Goal: Download file/media

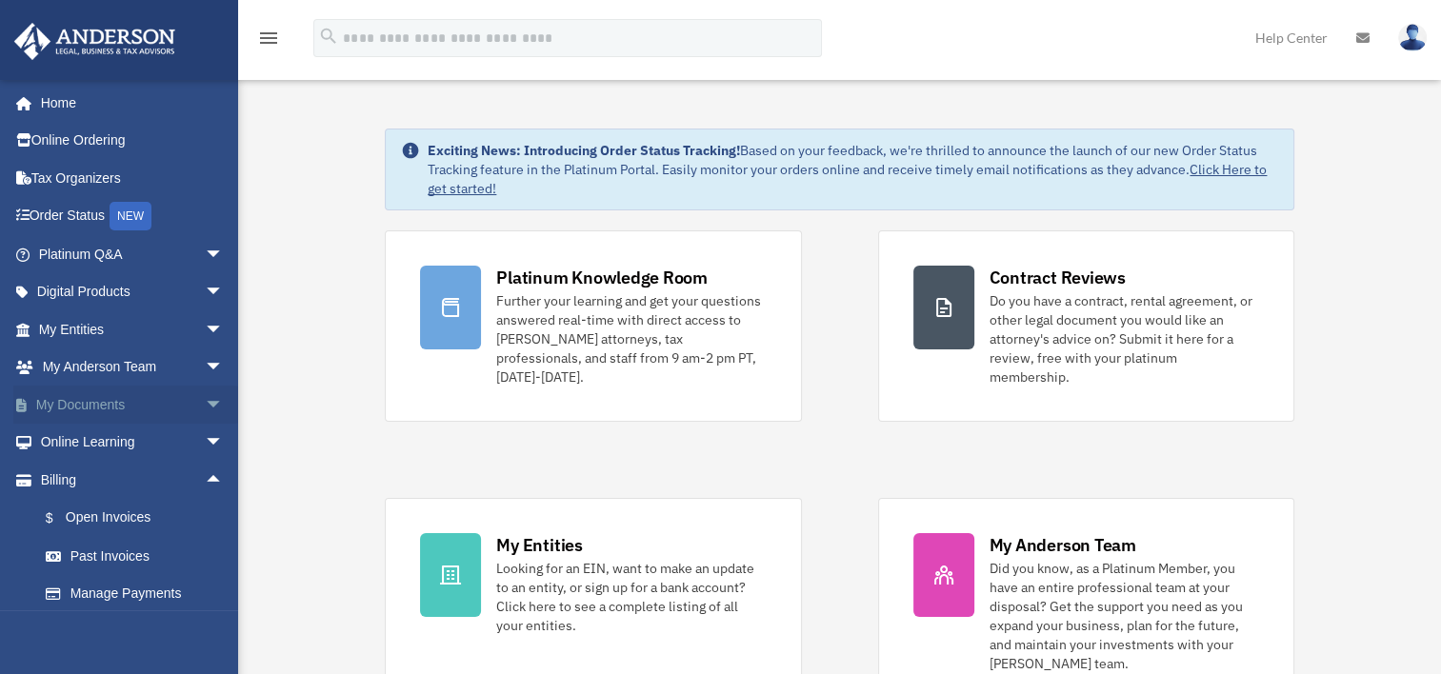
click at [205, 408] on span "arrow_drop_down" at bounding box center [224, 405] width 38 height 39
click at [99, 441] on link "Box" at bounding box center [140, 443] width 226 height 38
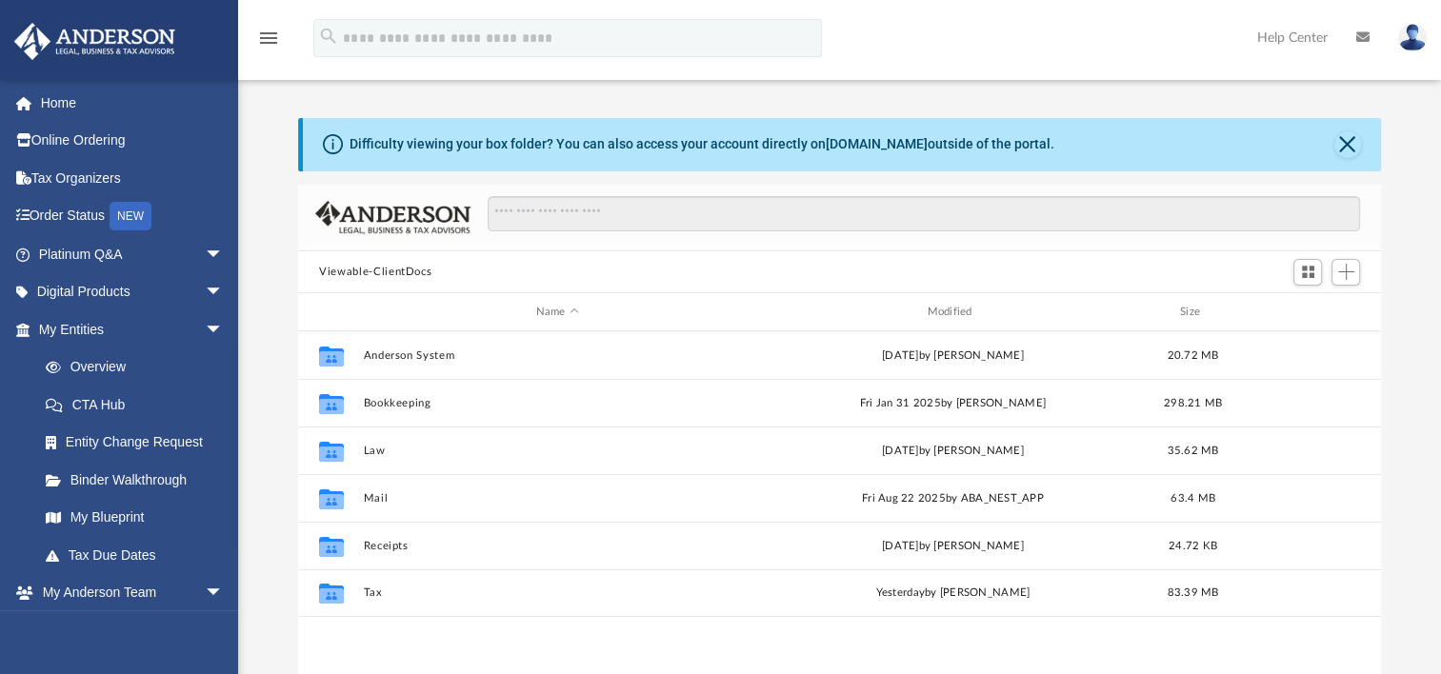
scroll to position [418, 1066]
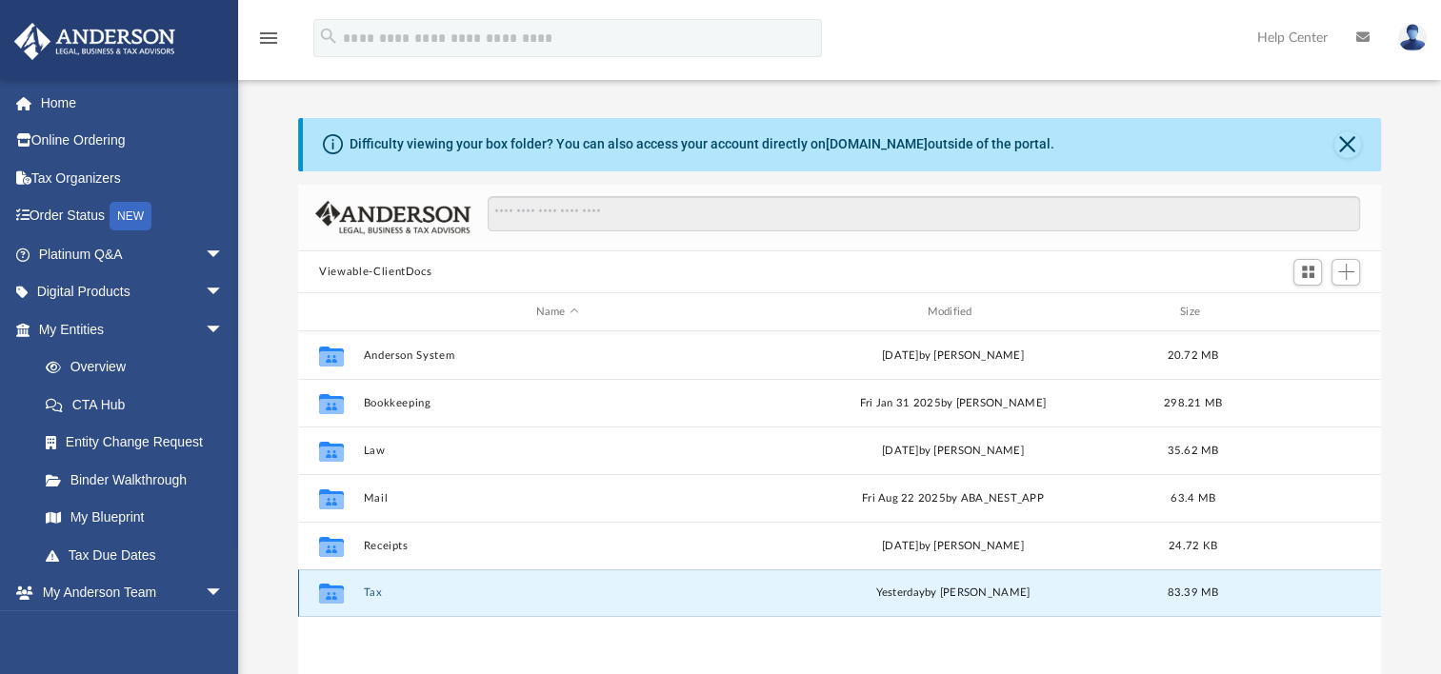
click at [371, 595] on button "Tax" at bounding box center [558, 593] width 388 height 12
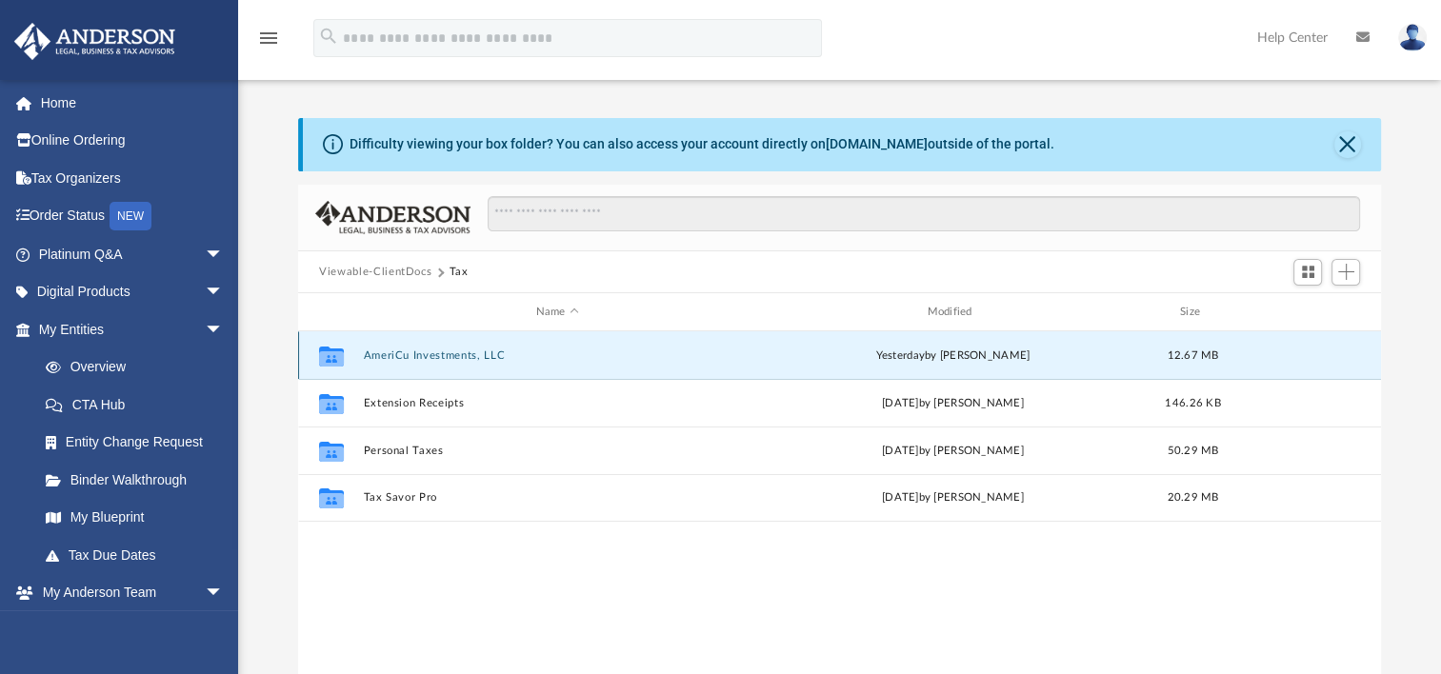
click at [423, 350] on button "AmeriCu Investments, LLC" at bounding box center [558, 355] width 388 height 12
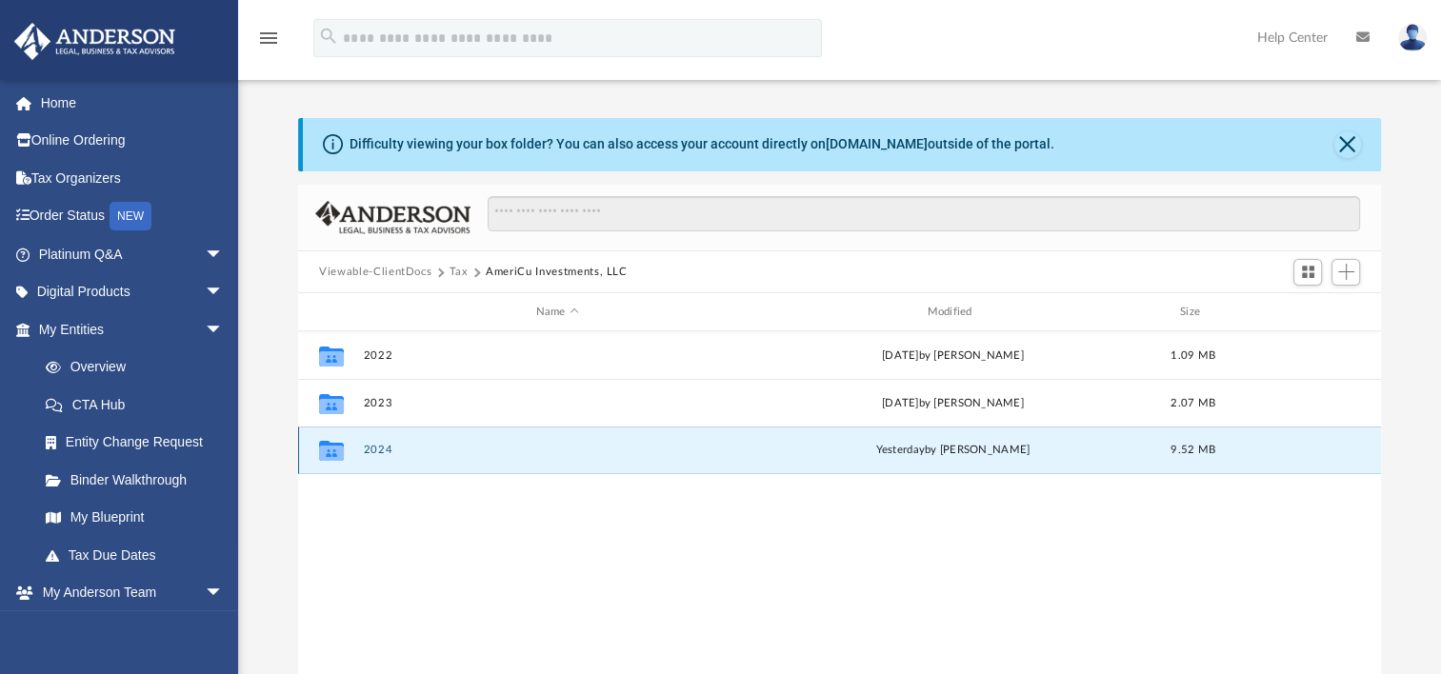
click at [368, 449] on button "2024" at bounding box center [558, 450] width 388 height 12
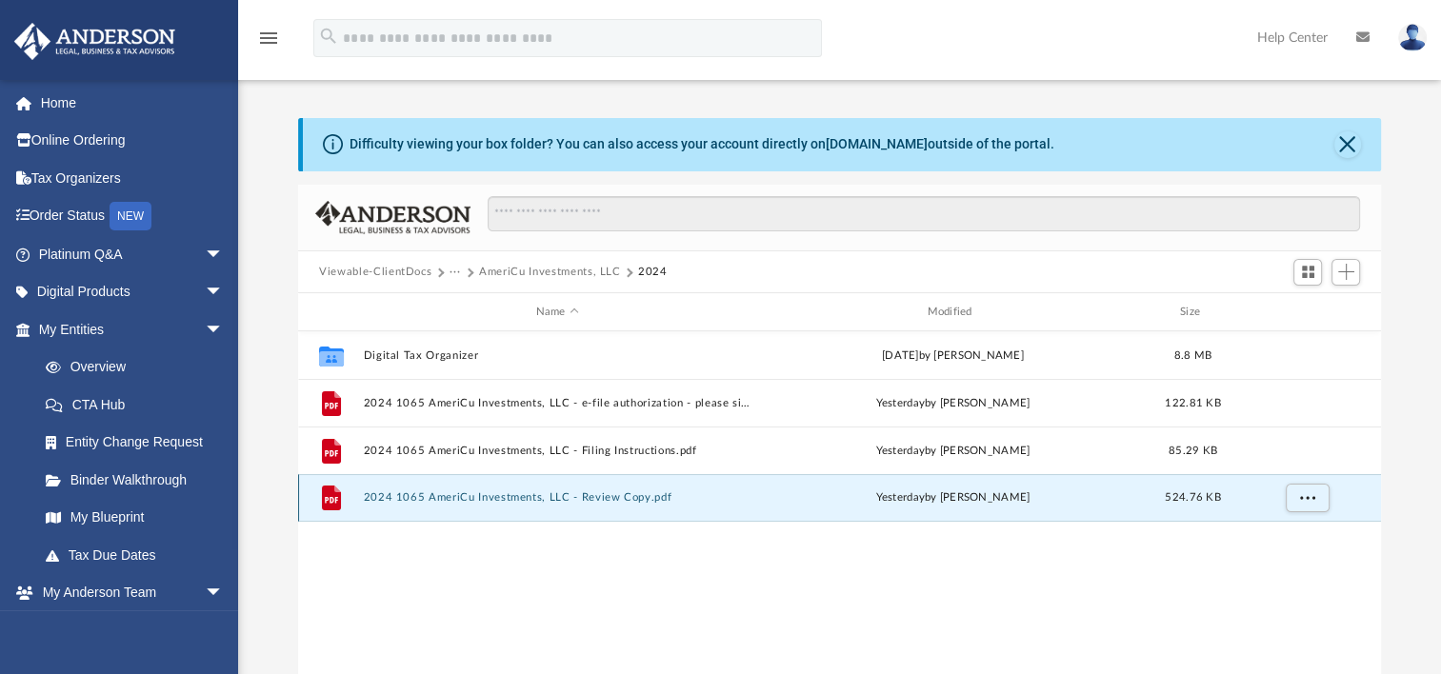
click at [442, 503] on button "2024 1065 AmeriCu Investments, LLC - Review Copy.pdf" at bounding box center [558, 497] width 388 height 12
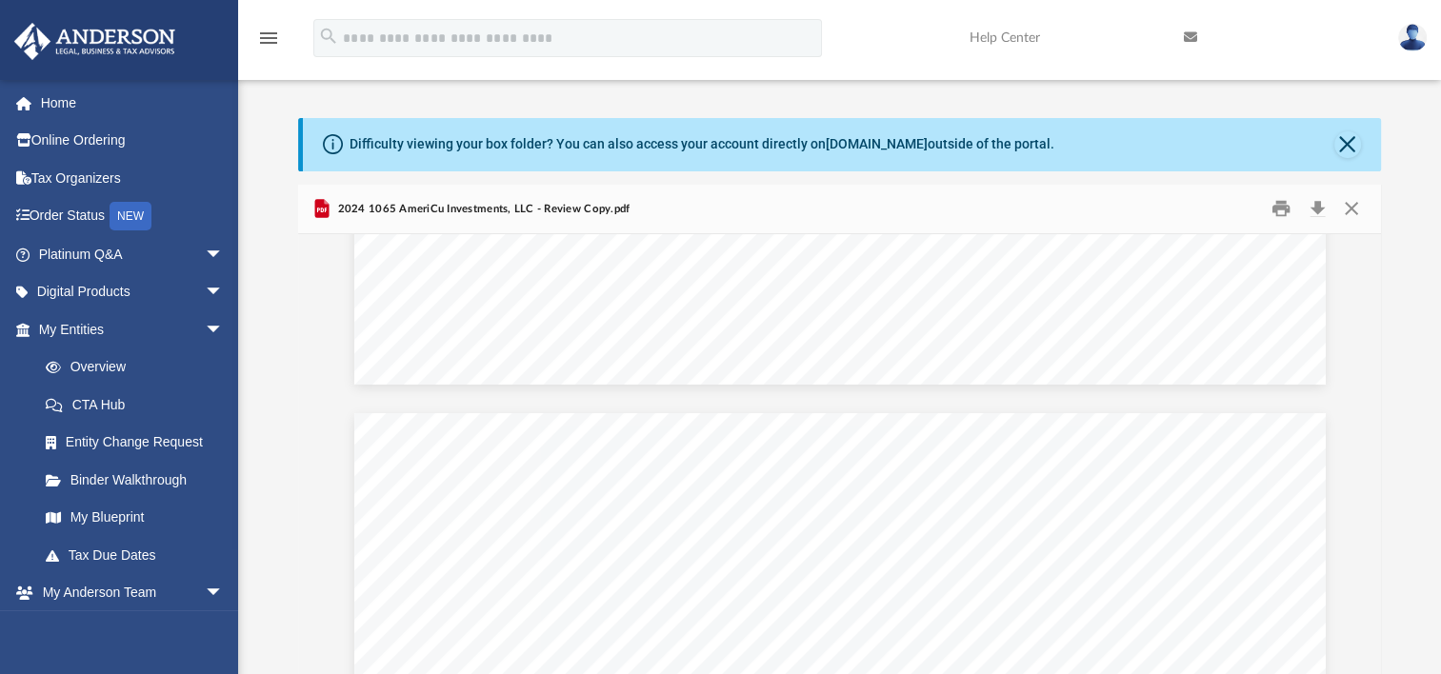
scroll to position [62257, 0]
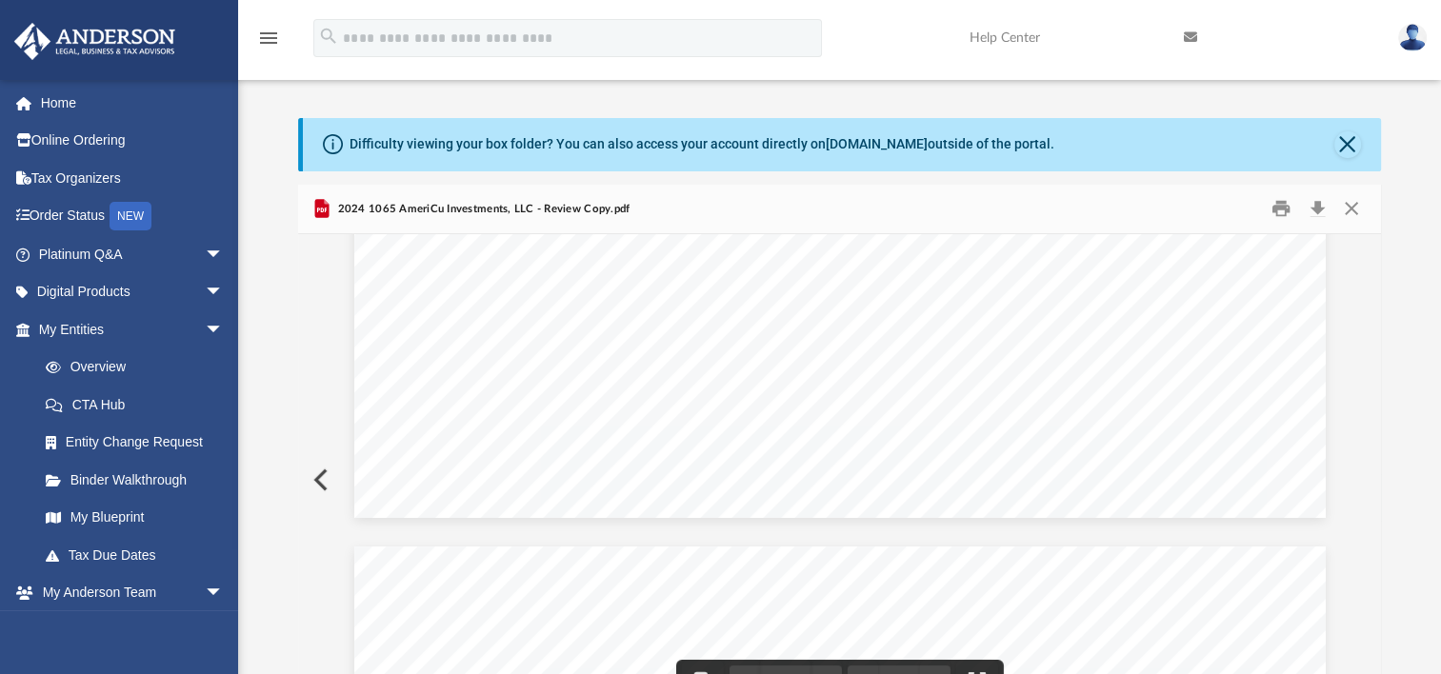
drag, startPoint x: 1376, startPoint y: 561, endPoint x: 1375, endPoint y: 257, distance: 303.7
click at [1379, 231] on body "X Get a chance to win 6 months of Platinum for free just by filling out this su…" at bounding box center [720, 562] width 1441 height 1124
